Goal: Find specific page/section: Find specific page/section

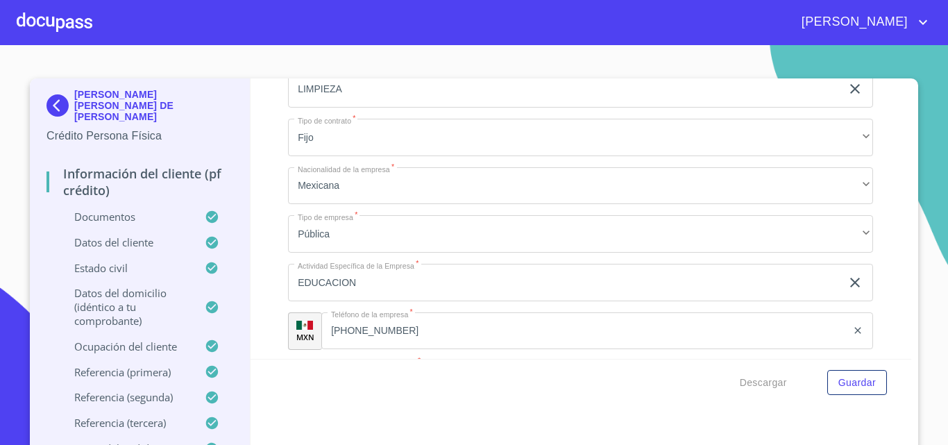
scroll to position [4468, 0]
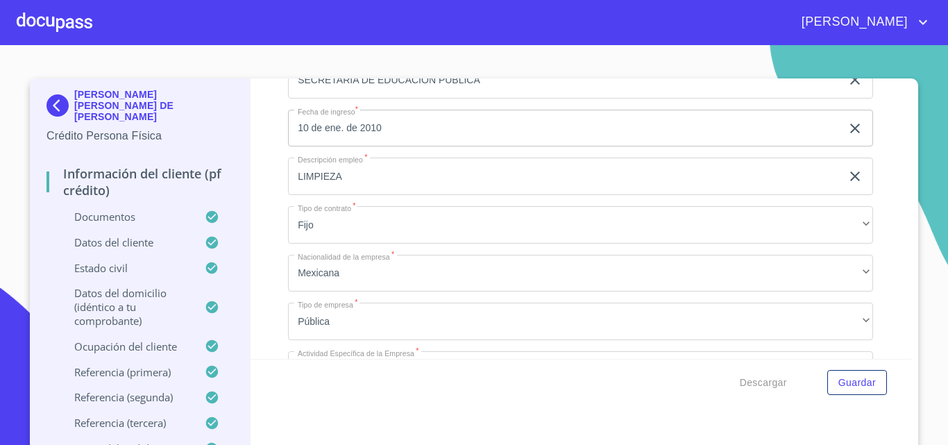
click at [77, 19] on div at bounding box center [55, 22] width 76 height 44
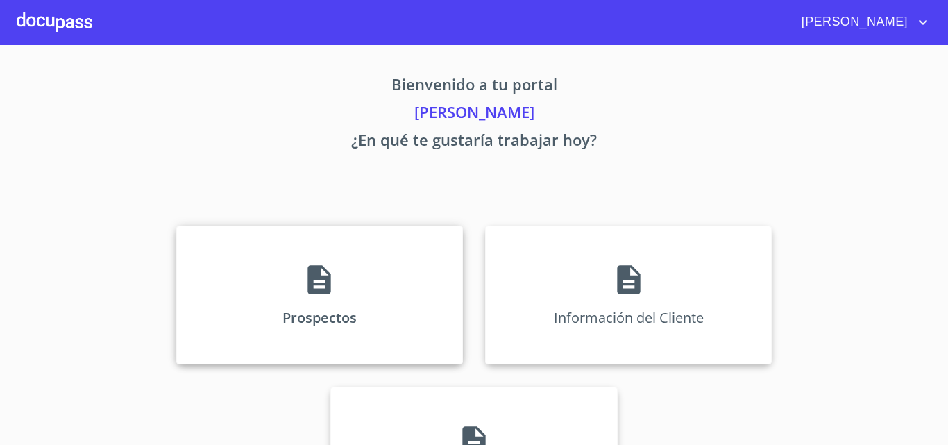
click at [325, 303] on div "Prospectos" at bounding box center [319, 294] width 287 height 139
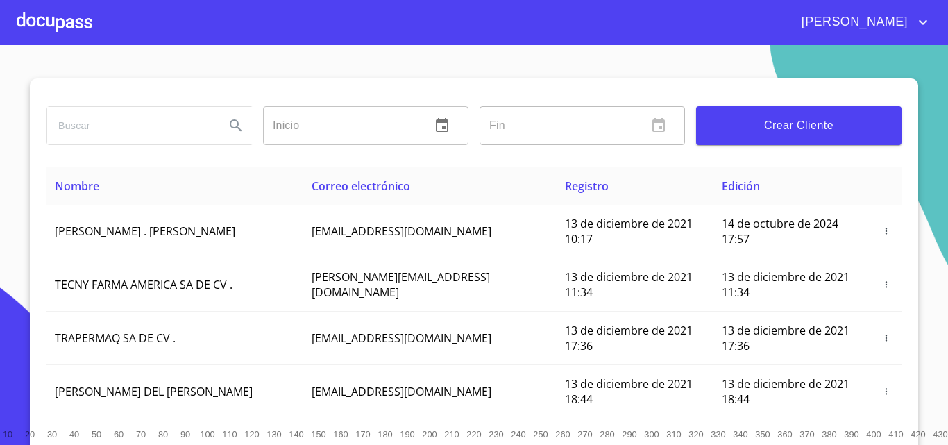
click at [111, 133] on input "search" at bounding box center [130, 125] width 167 height 37
type input "[PERSON_NAME]"
click at [233, 124] on icon "Search" at bounding box center [236, 125] width 12 height 12
